Goal: Obtain resource: Obtain resource

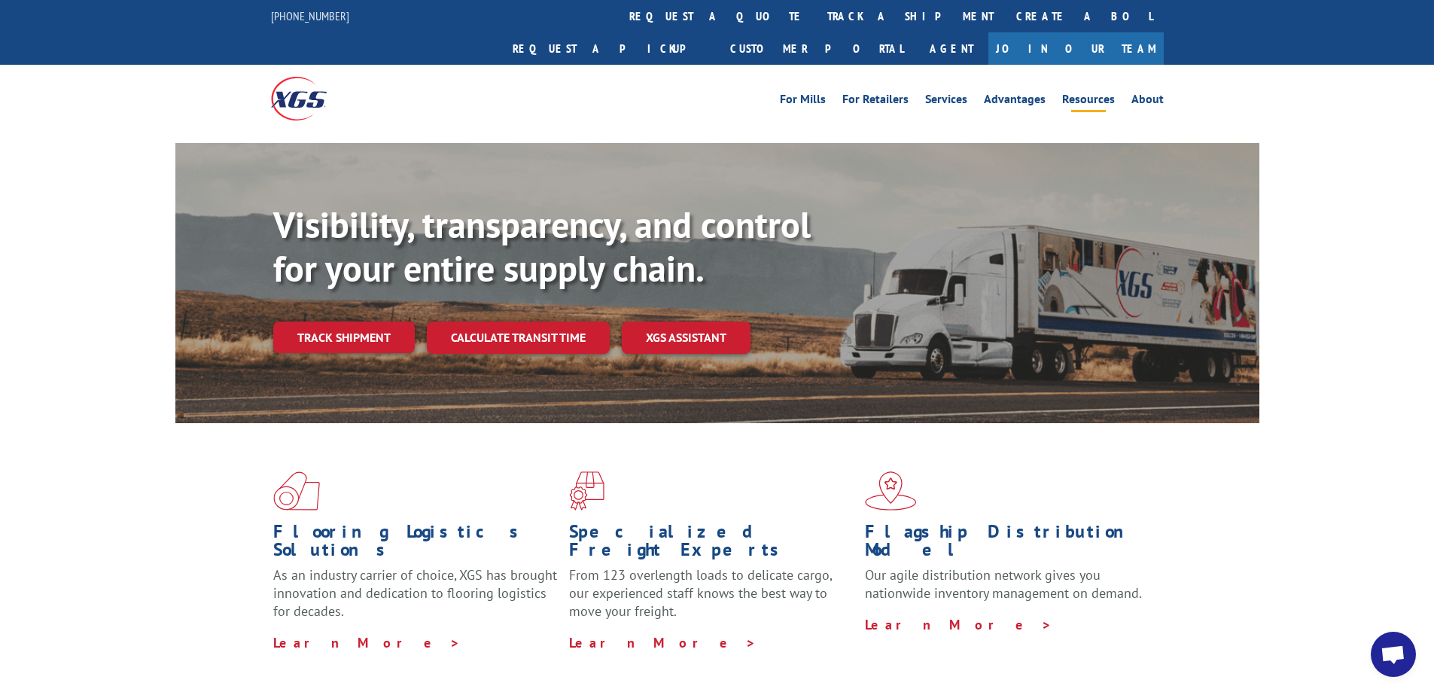
click at [1089, 93] on link "Resources" at bounding box center [1088, 101] width 53 height 17
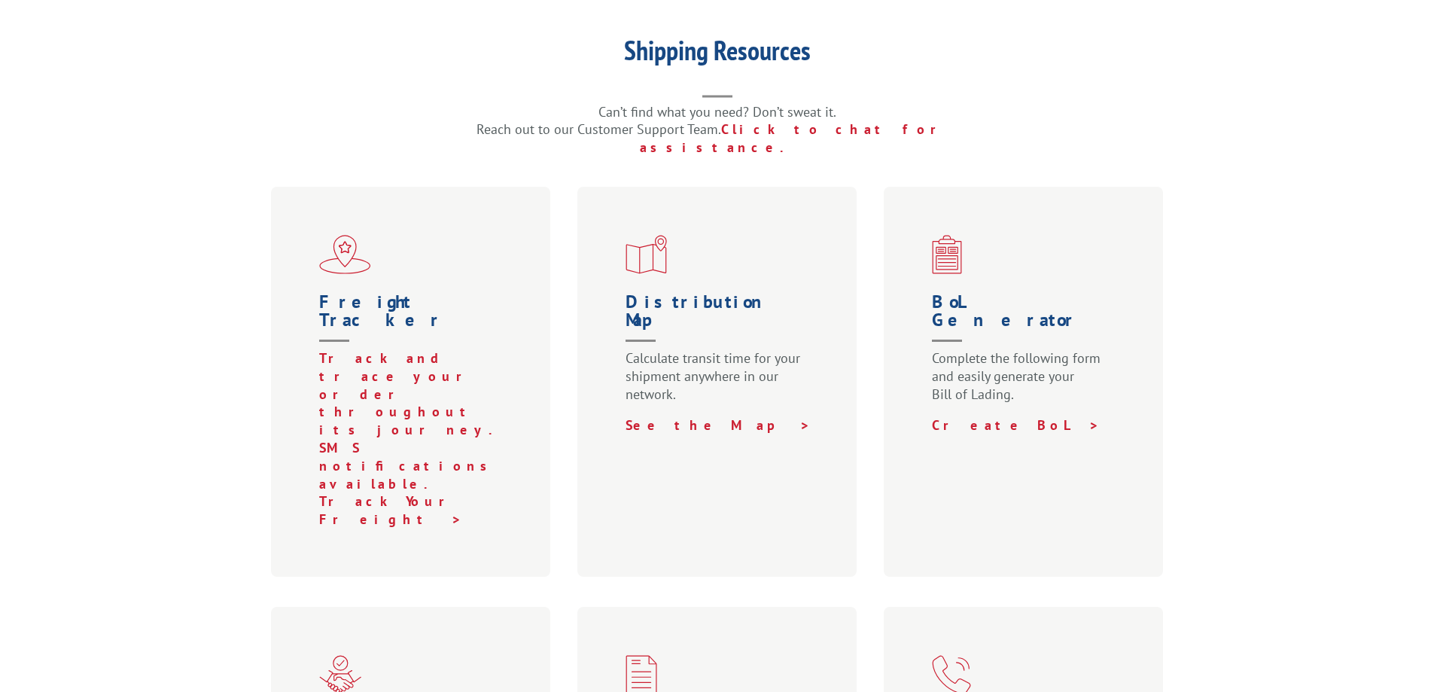
scroll to position [828, 0]
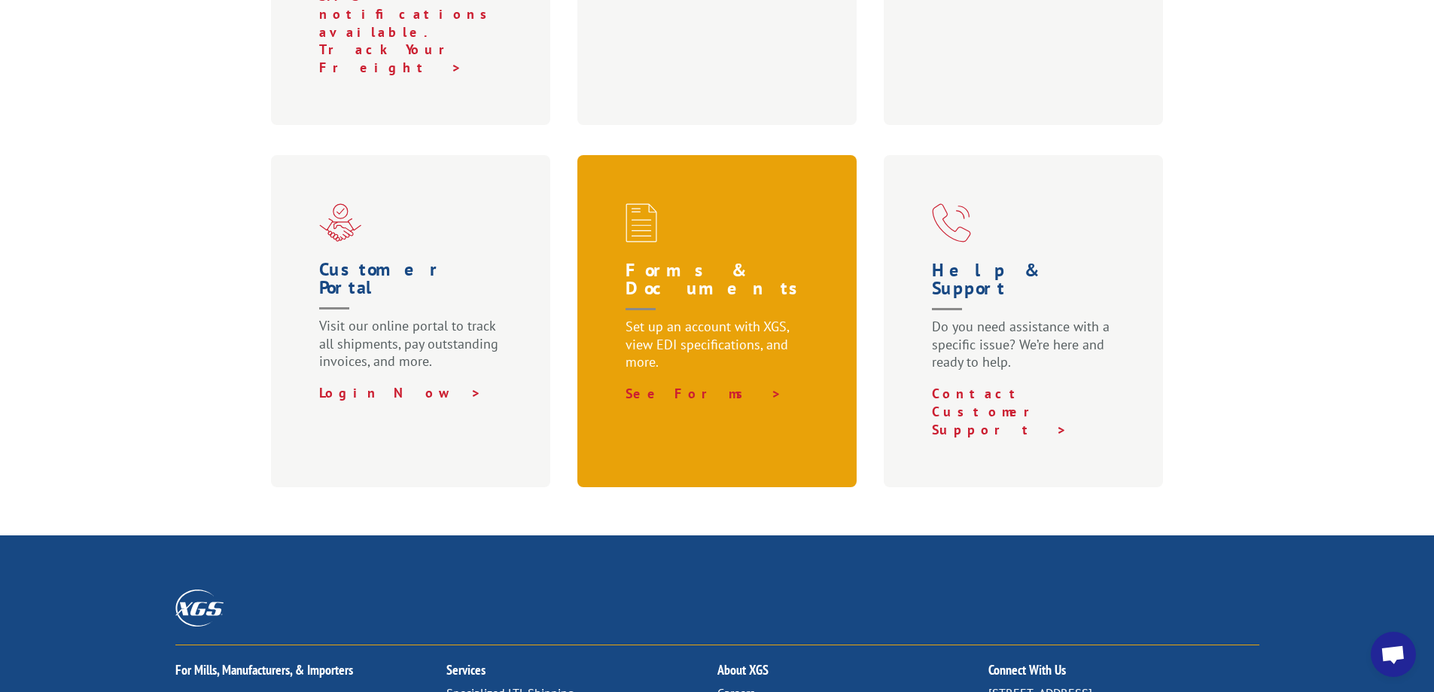
click at [757, 240] on div "Forms & Documents Set up an account with XGS, view EDI specifications, and more…" at bounding box center [717, 321] width 280 height 332
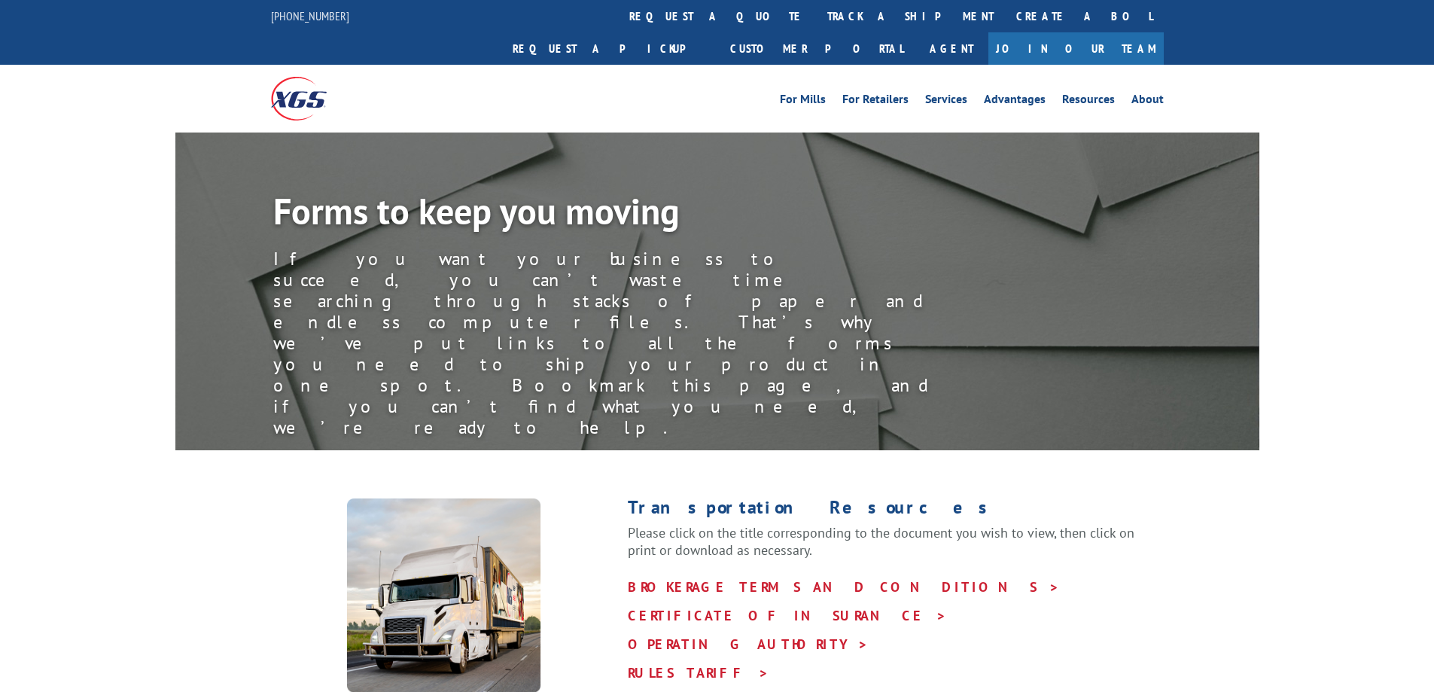
scroll to position [301, 0]
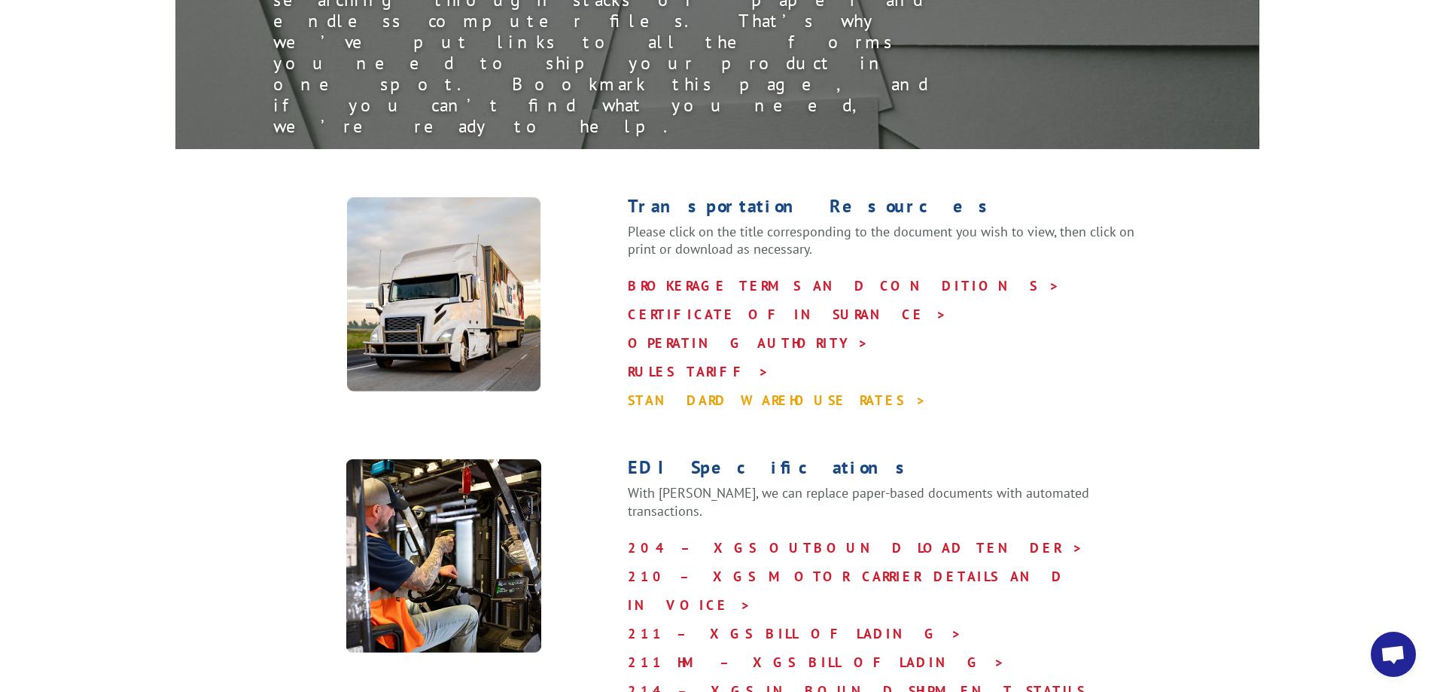
click at [746, 391] on link "STANDARD WAREHOUSE RATES >" at bounding box center [777, 399] width 299 height 17
